Goal: Check status: Check status

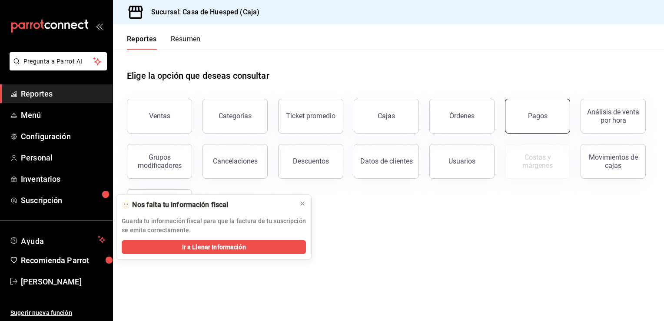
click at [532, 130] on button "Pagos" at bounding box center [537, 116] width 65 height 35
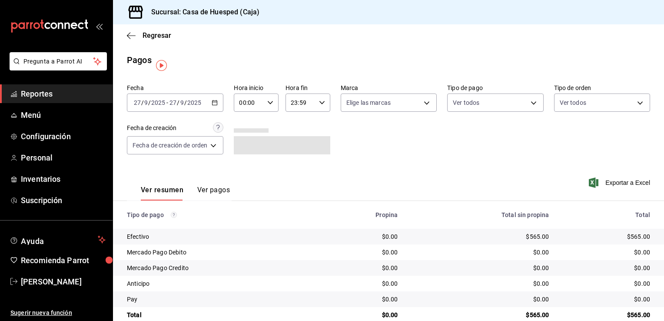
click at [214, 102] on \(Stroke\) "button" at bounding box center [215, 102] width 5 height 0
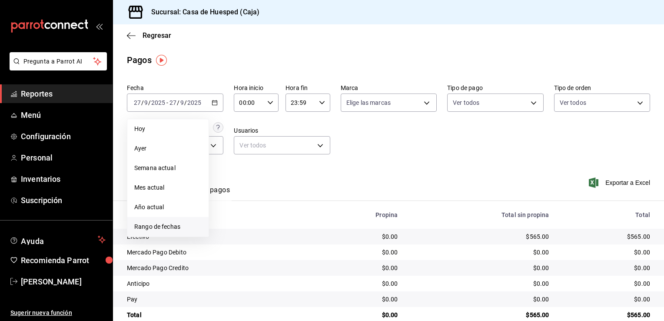
click at [152, 224] on span "Rango de fechas" at bounding box center [167, 226] width 67 height 9
click at [257, 213] on button "24" at bounding box center [257, 218] width 15 height 16
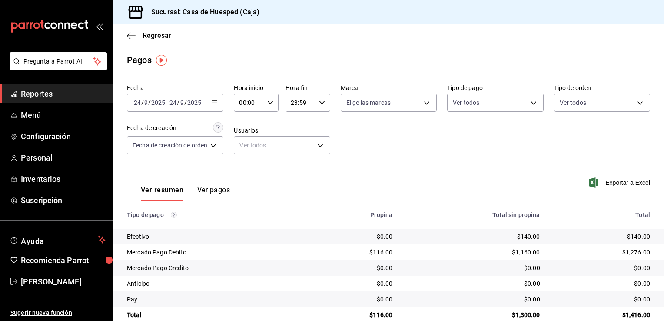
scroll to position [16, 0]
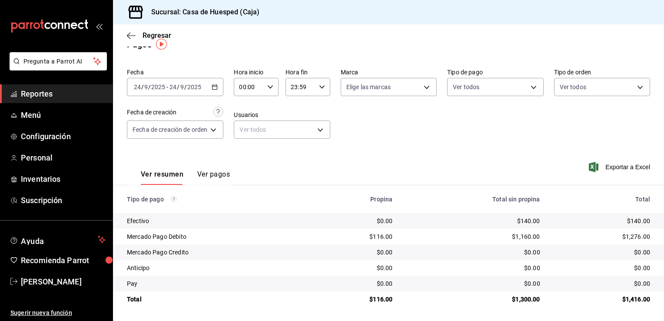
click at [215, 88] on icon "button" at bounding box center [215, 87] width 6 height 6
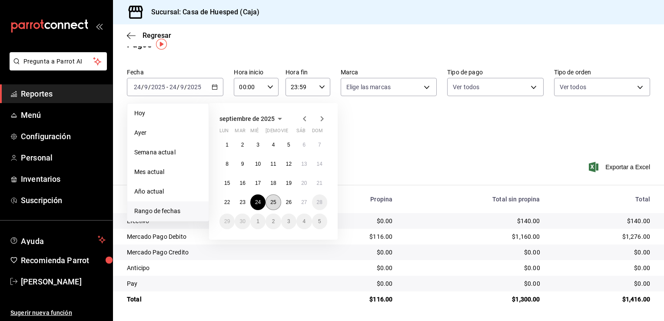
click at [276, 205] on button "25" at bounding box center [273, 202] width 15 height 16
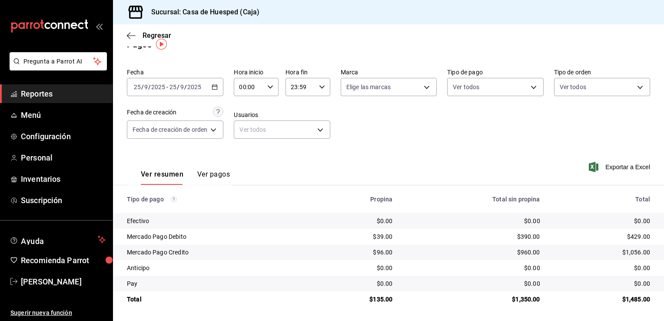
click at [217, 88] on icon "button" at bounding box center [215, 87] width 6 height 6
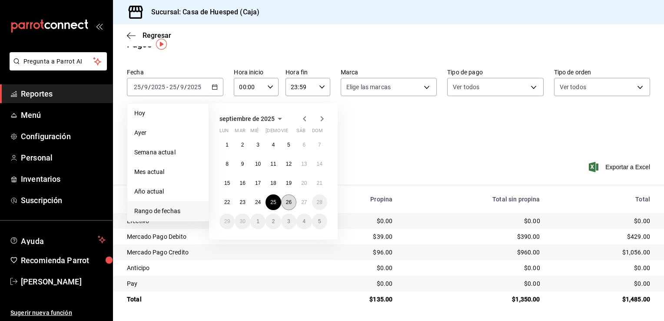
click at [286, 202] on abbr "26" at bounding box center [289, 202] width 6 height 6
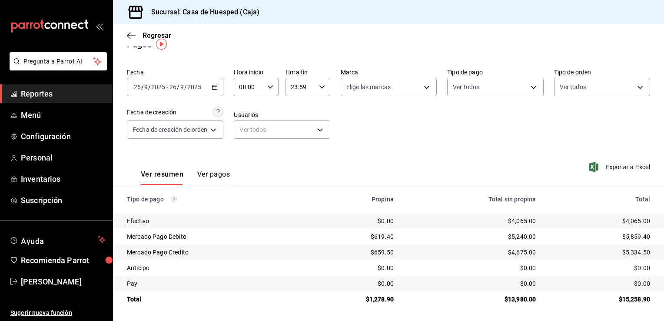
click at [58, 97] on span "Reportes" at bounding box center [63, 94] width 85 height 12
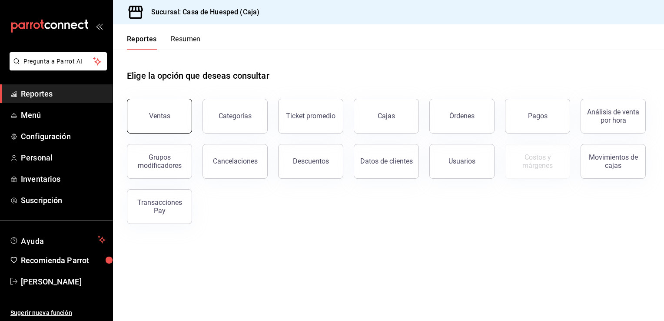
click at [168, 124] on button "Ventas" at bounding box center [159, 116] width 65 height 35
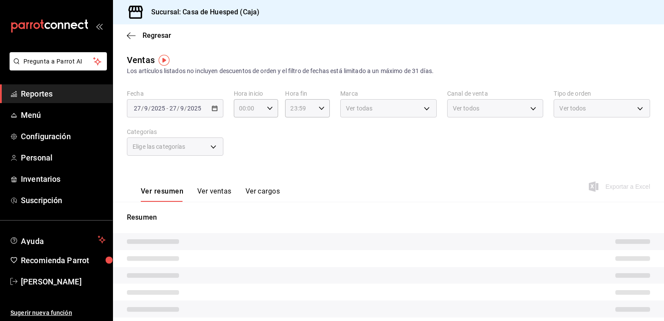
click at [213, 108] on div "[DATE] [DATE] - [DATE] [DATE]" at bounding box center [175, 108] width 97 height 18
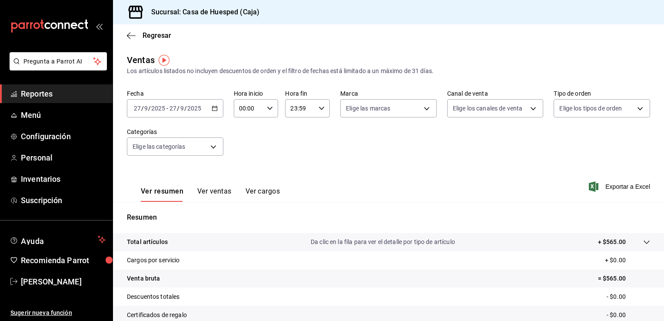
click at [213, 108] on icon "button" at bounding box center [215, 108] width 6 height 6
click at [214, 110] on icon "button" at bounding box center [215, 108] width 6 height 6
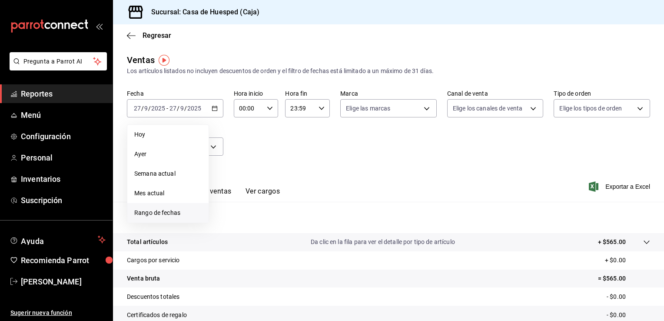
click at [153, 213] on span "Rango de fechas" at bounding box center [167, 212] width 67 height 9
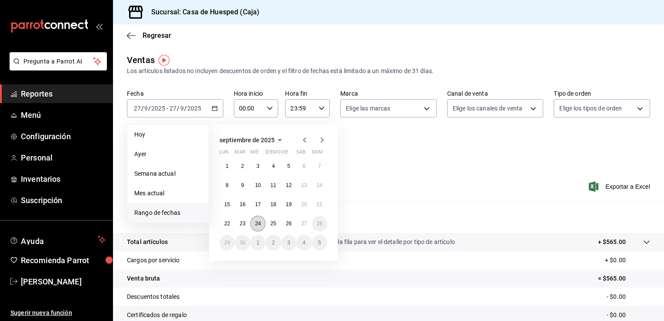
click at [257, 222] on abbr "24" at bounding box center [258, 223] width 6 height 6
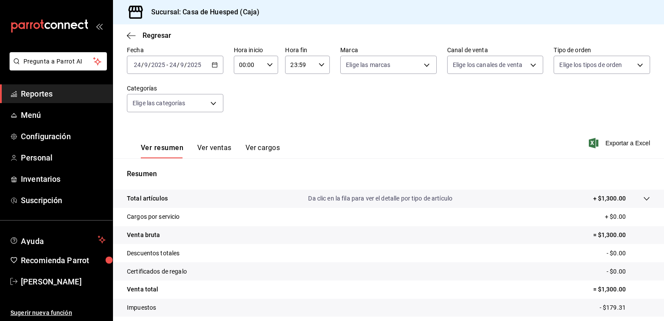
scroll to position [43, 0]
click at [214, 67] on icon "button" at bounding box center [215, 66] width 6 height 6
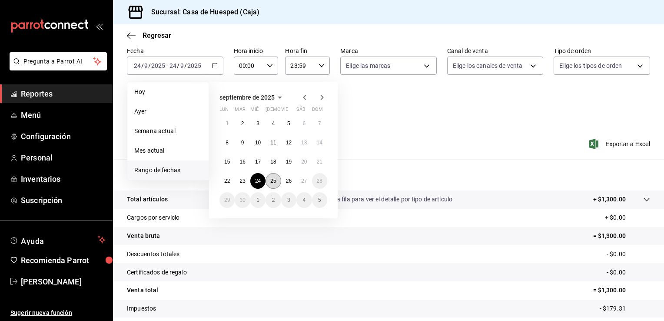
click at [270, 176] on button "25" at bounding box center [273, 181] width 15 height 16
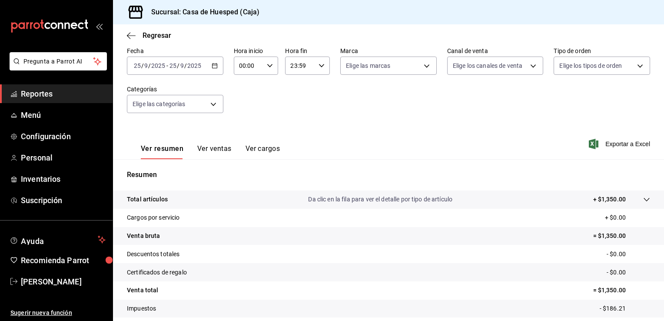
click at [219, 61] on div "[DATE] [DATE] - [DATE] [DATE]" at bounding box center [175, 66] width 97 height 18
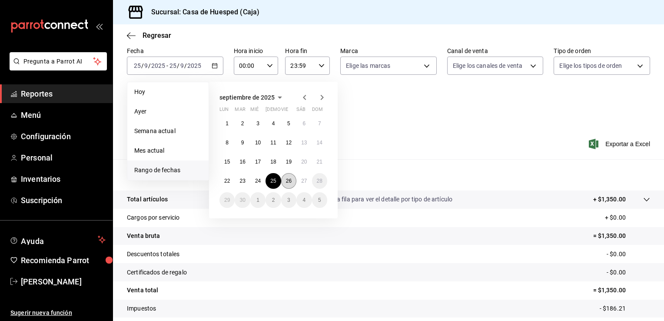
click at [289, 181] on abbr "26" at bounding box center [289, 181] width 6 height 6
